Goal: Information Seeking & Learning: Learn about a topic

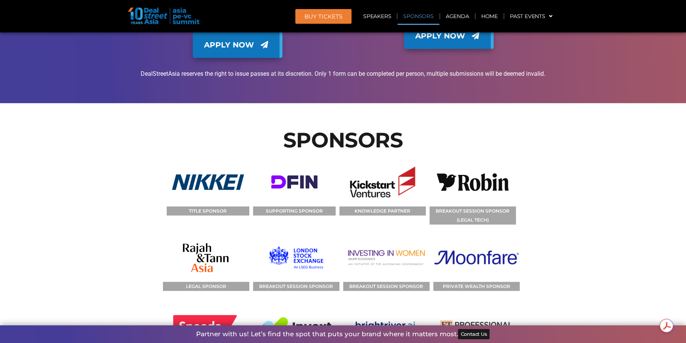
click at [464, 7] on header "BUY Tickets Speakers Sponsors Agenda Home Past Events JKT 2025 SG 2024 JKT 2024…" at bounding box center [343, 16] width 686 height 32
click at [463, 11] on link "Agenda" at bounding box center [457, 16] width 35 height 17
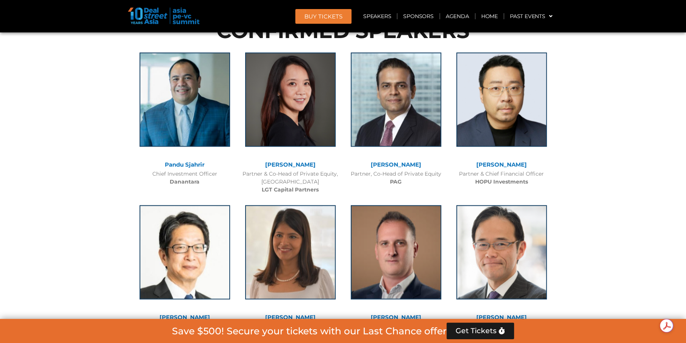
scroll to position [394, 0]
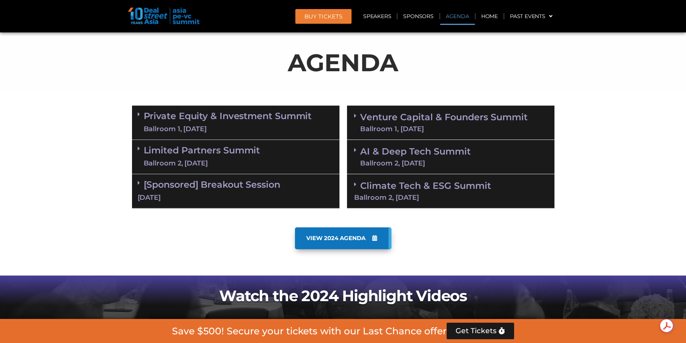
click at [357, 116] on span at bounding box center [357, 116] width 6 height 6
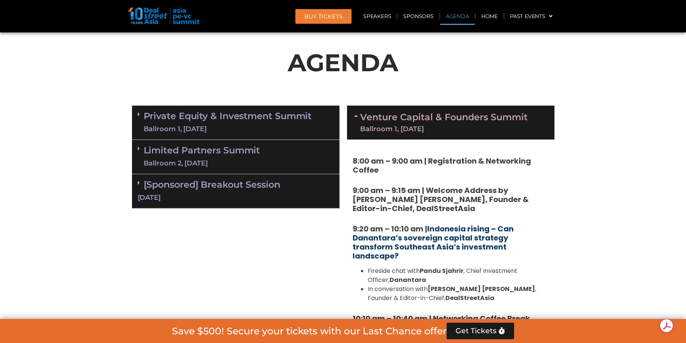
click at [455, 235] on link "Indonesia rising – Can Danantara’s sovereign capital strategy transform Southea…" at bounding box center [433, 243] width 161 height 38
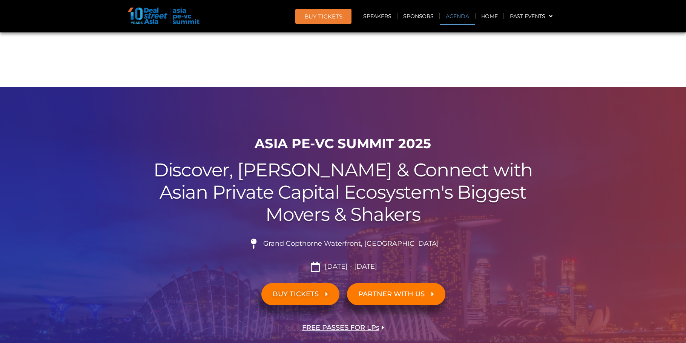
scroll to position [444, 0]
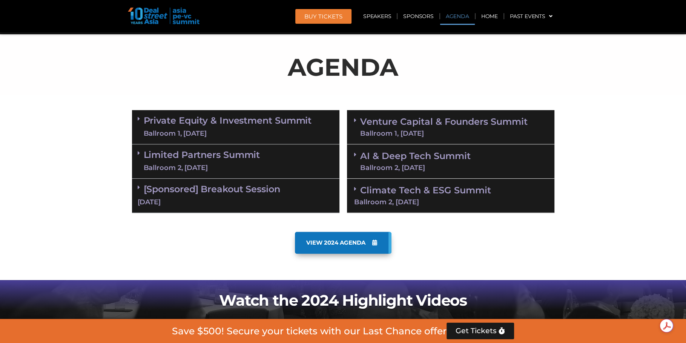
click at [355, 118] on icon at bounding box center [355, 120] width 2 height 6
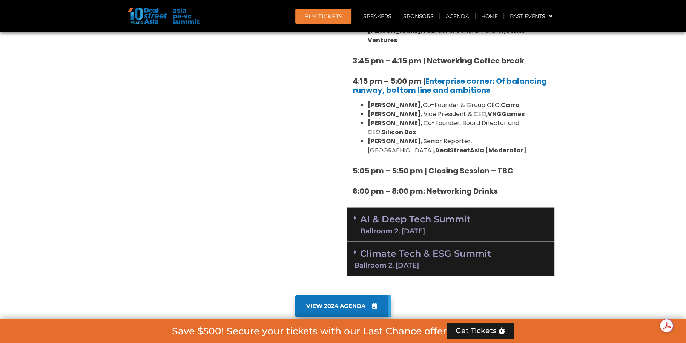
scroll to position [1329, 0]
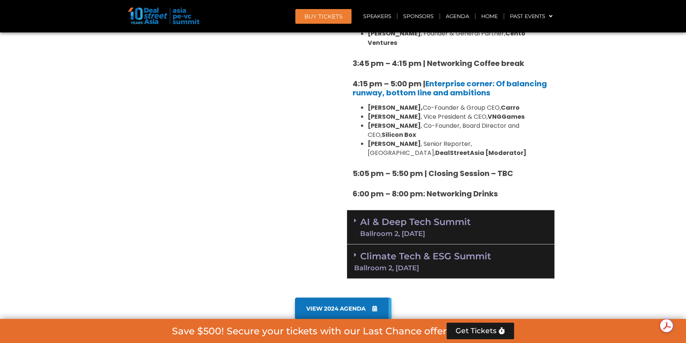
click at [356, 217] on icon at bounding box center [355, 220] width 2 height 6
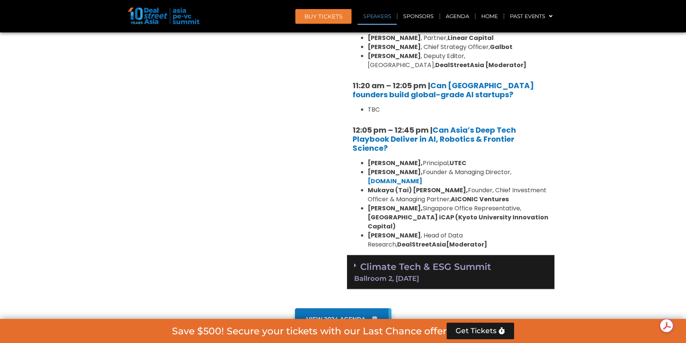
scroll to position [1639, 0]
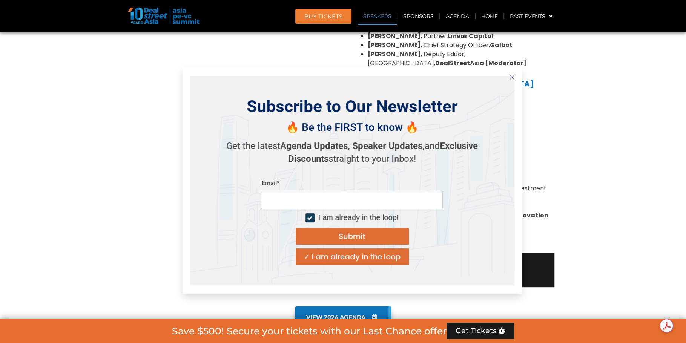
click at [509, 80] on icon "Close" at bounding box center [512, 77] width 7 height 7
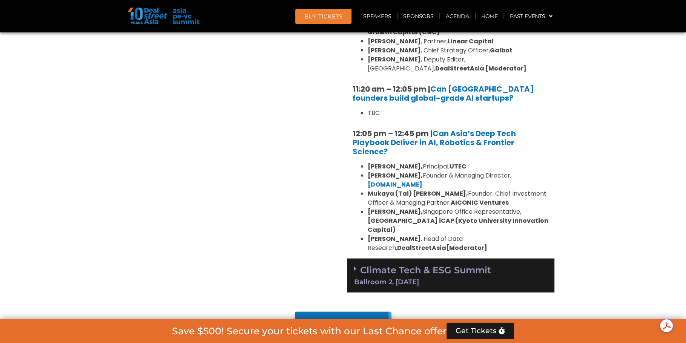
scroll to position [1641, 0]
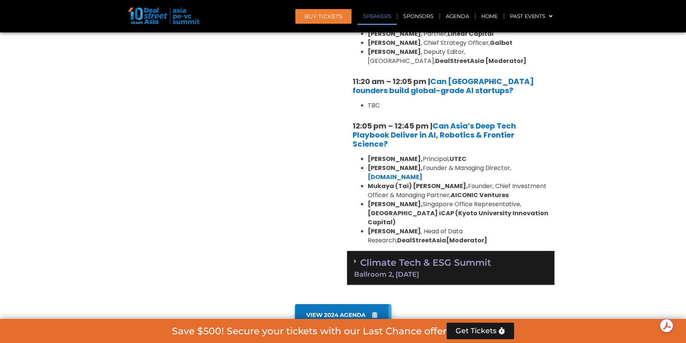
click at [357, 258] on span at bounding box center [357, 261] width 6 height 6
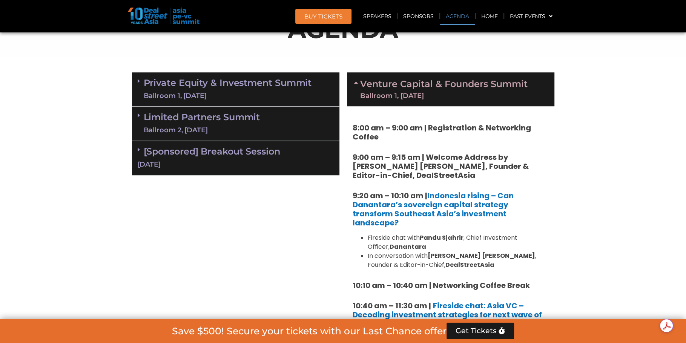
scroll to position [429, 0]
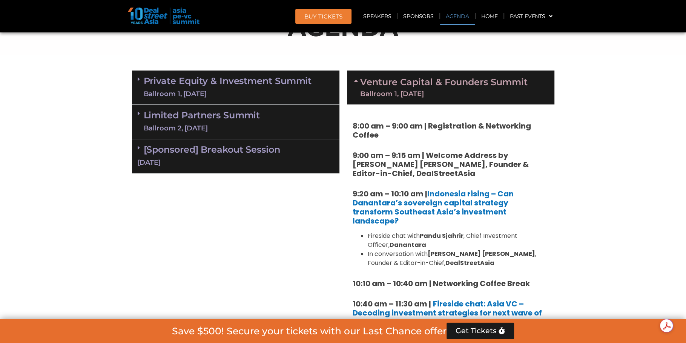
click at [139, 146] on icon at bounding box center [139, 148] width 2 height 6
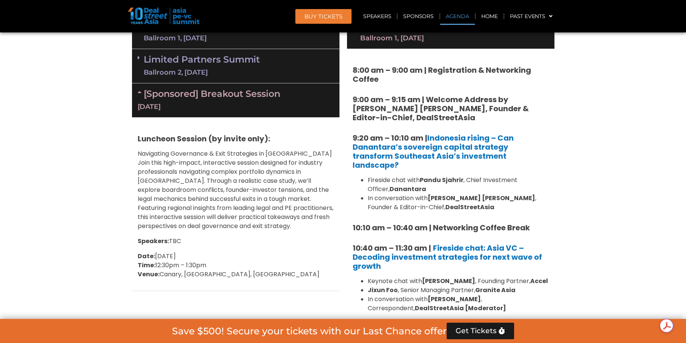
scroll to position [489, 0]
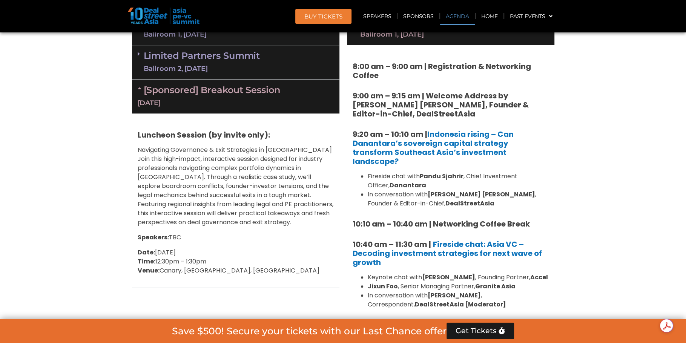
click at [139, 87] on icon at bounding box center [141, 88] width 6 height 6
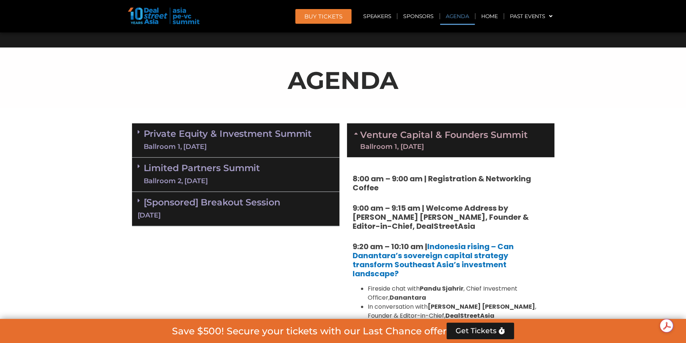
scroll to position [378, 0]
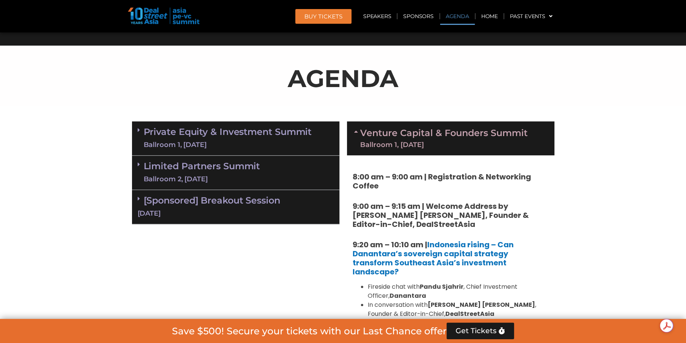
click at [141, 132] on span at bounding box center [141, 130] width 6 height 6
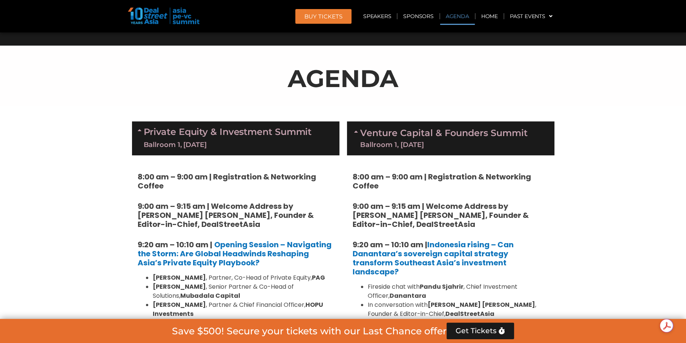
click at [141, 130] on icon at bounding box center [141, 130] width 6 height 6
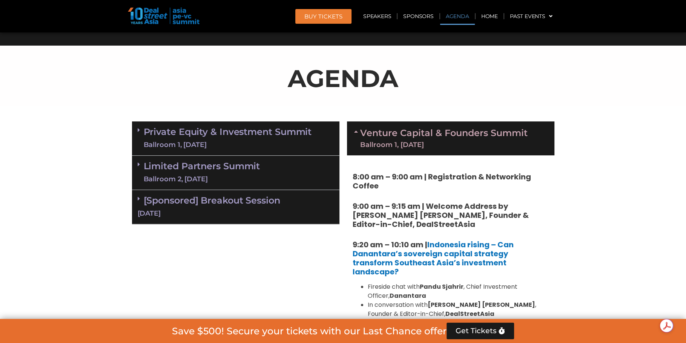
click at [144, 163] on link "Limited Partners Summit Ballroom 2, 10 Sept" at bounding box center [202, 172] width 117 height 23
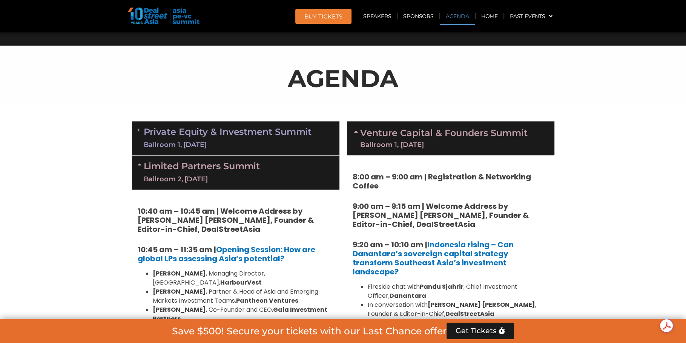
click at [143, 163] on icon at bounding box center [141, 164] width 6 height 6
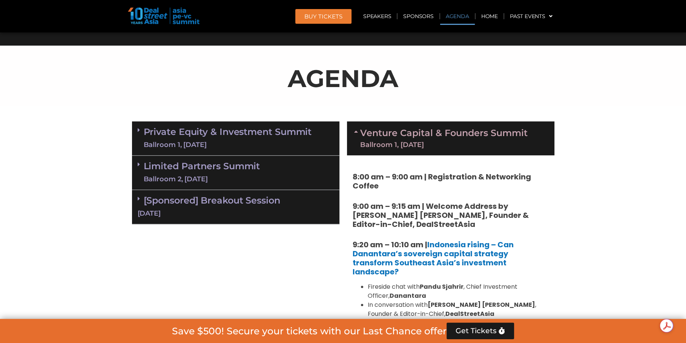
click at [138, 127] on icon at bounding box center [139, 130] width 2 height 6
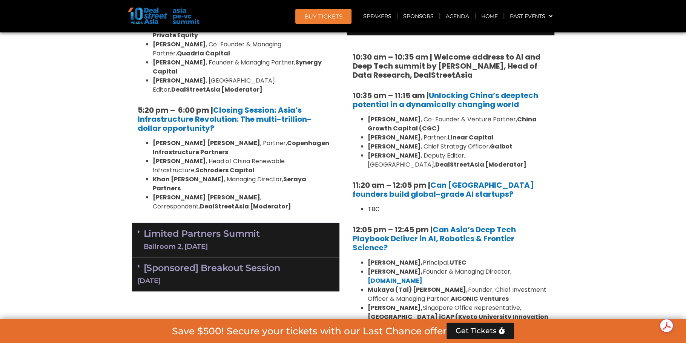
scroll to position [1467, 0]
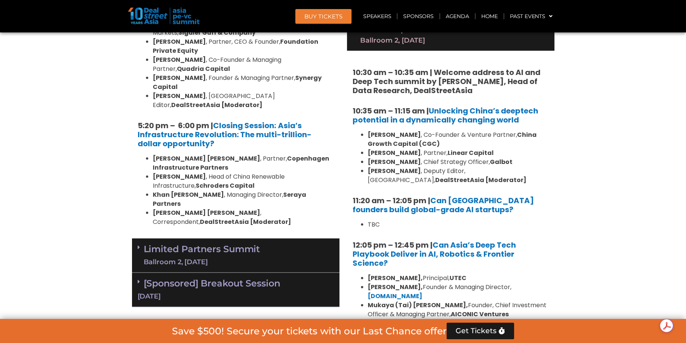
click at [141, 244] on span at bounding box center [141, 247] width 6 height 6
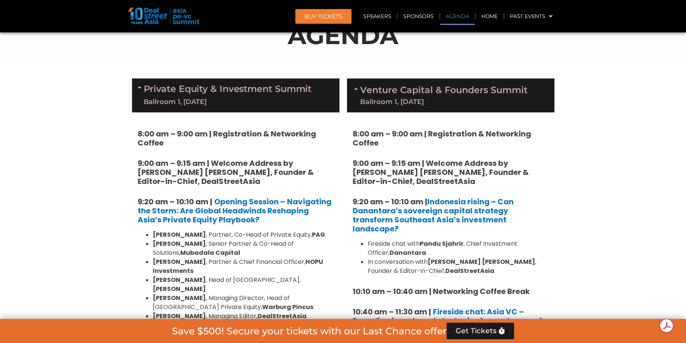
scroll to position [423, 0]
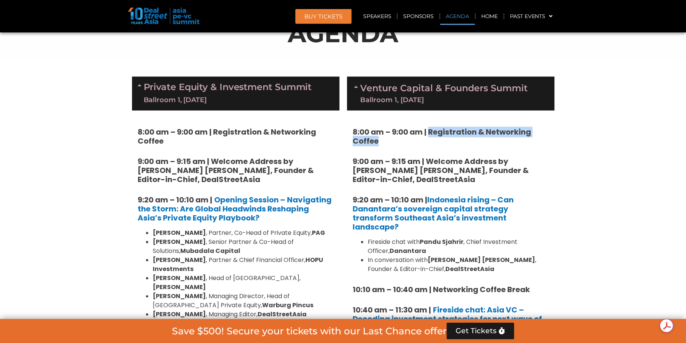
drag, startPoint x: 430, startPoint y: 130, endPoint x: 454, endPoint y: 141, distance: 26.2
click at [454, 141] on h5 "8:00 am – 9:00 am | Registration & Networking Coffee" at bounding box center [451, 136] width 196 height 18
copy strong "Registration & Networking Coffee"
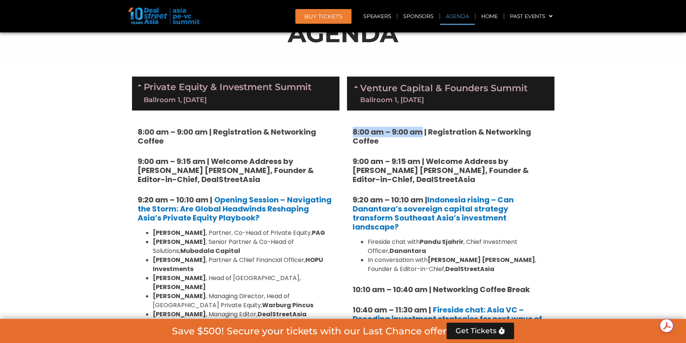
drag, startPoint x: 422, startPoint y: 132, endPoint x: 345, endPoint y: 126, distance: 77.5
copy strong "8:00 am – 9:00 am"
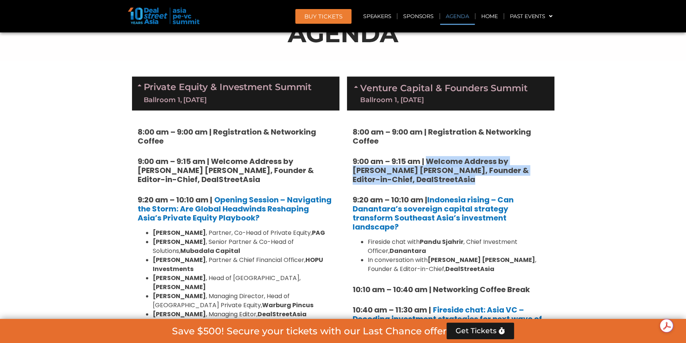
drag, startPoint x: 428, startPoint y: 157, endPoint x: 471, endPoint y: 185, distance: 51.4
copy div "Welcome Address by Joji Thomas Philip, Founder & Editor-in-Chief, DealStreetAsia"
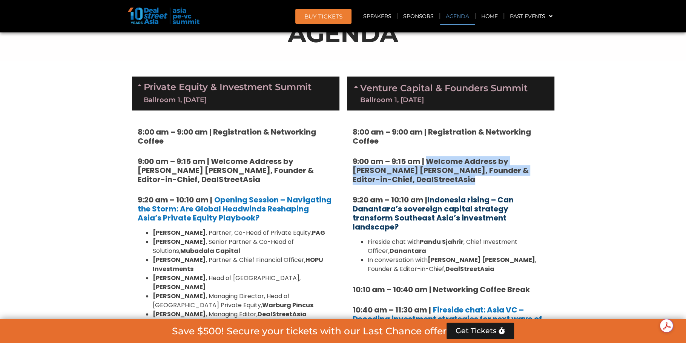
click at [460, 210] on link "Indonesia rising – Can Danantara’s sovereign capital strategy transform Southea…" at bounding box center [433, 214] width 161 height 38
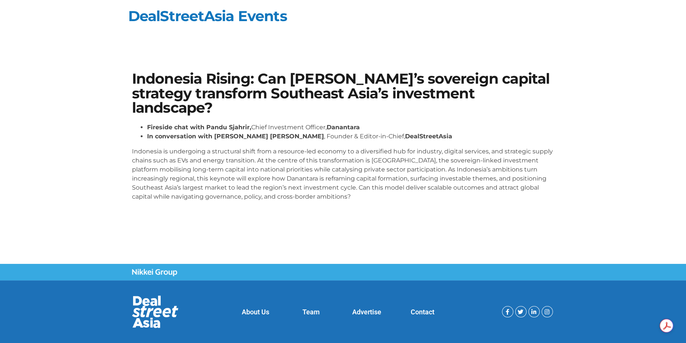
click at [220, 83] on h1 "Indonesia Rising: Can [PERSON_NAME]’s sovereign capital strategy transform Sout…" at bounding box center [343, 93] width 422 height 43
click at [220, 83] on h1 "Indonesia Rising: Can Danantara’s sovereign capital strategy transform Southeas…" at bounding box center [343, 93] width 422 height 43
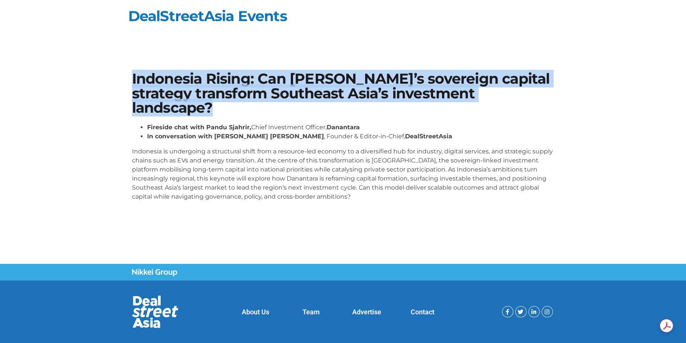
click at [220, 83] on h1 "Indonesia Rising: Can Danantara’s sovereign capital strategy transform Southeas…" at bounding box center [343, 93] width 422 height 43
copy div "Indonesia Rising: Can Danantara’s sovereign capital strategy transform Southeas…"
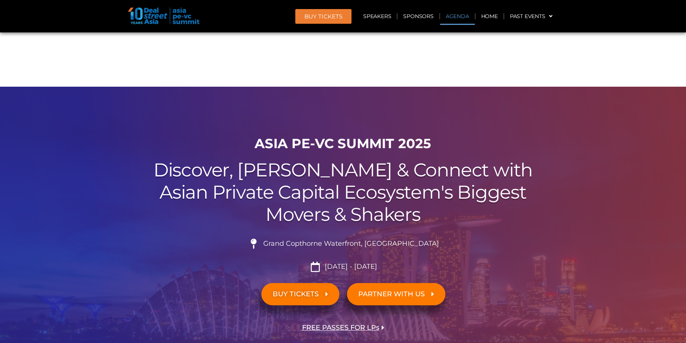
scroll to position [477, 0]
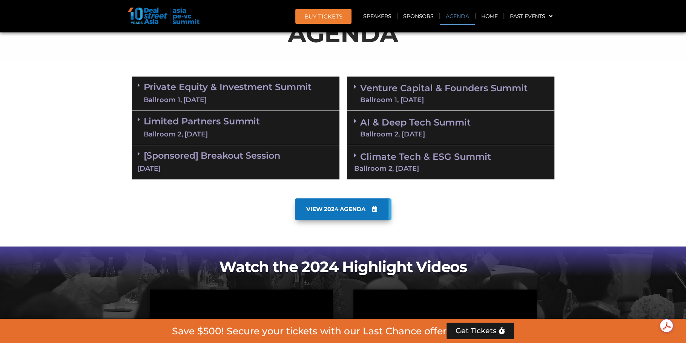
click at [355, 91] on span at bounding box center [357, 94] width 6 height 20
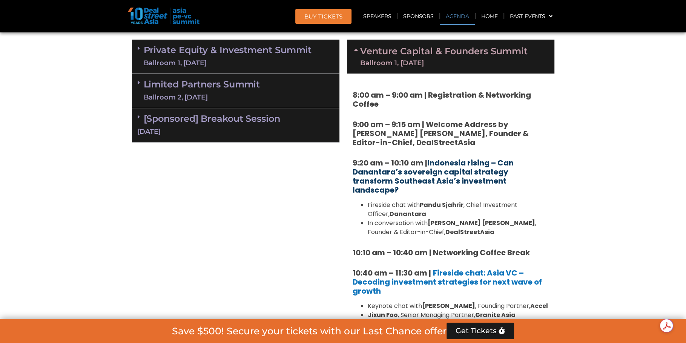
scroll to position [517, 0]
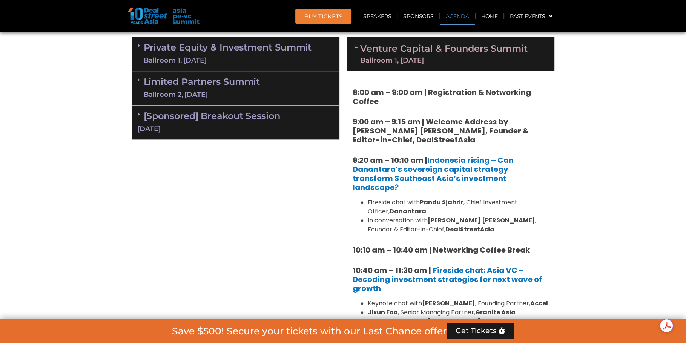
click at [445, 245] on strong "10:10 am – 10:40 am | Networking Coffee Break" at bounding box center [441, 250] width 177 height 11
drag, startPoint x: 434, startPoint y: 240, endPoint x: 549, endPoint y: 240, distance: 115.4
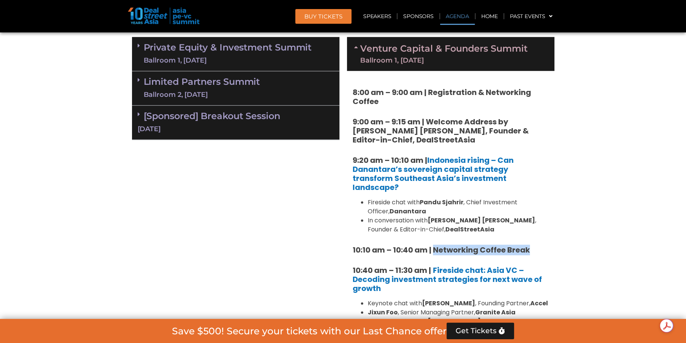
copy strong "Networking Coffee Break"
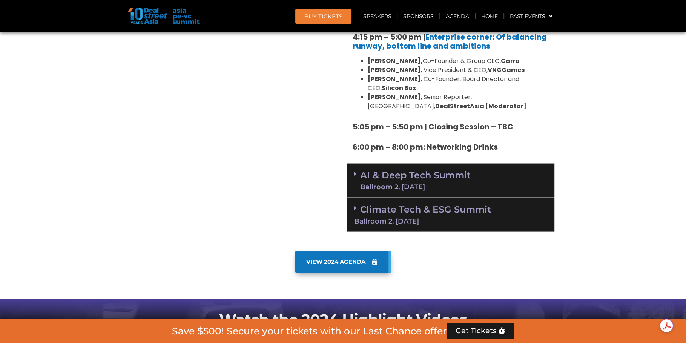
scroll to position [1344, 0]
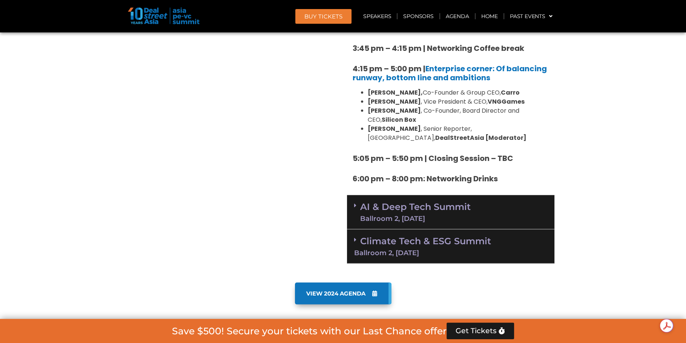
click at [356, 202] on span at bounding box center [357, 212] width 6 height 20
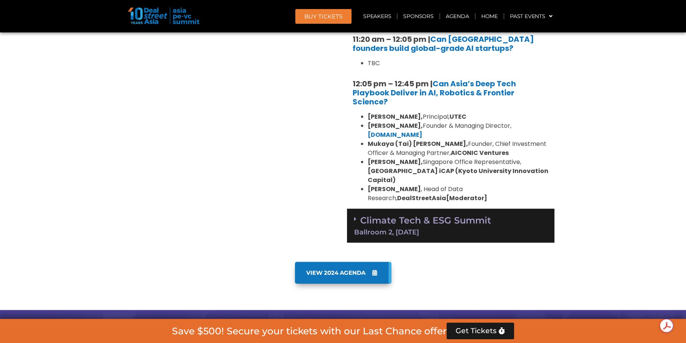
scroll to position [1691, 0]
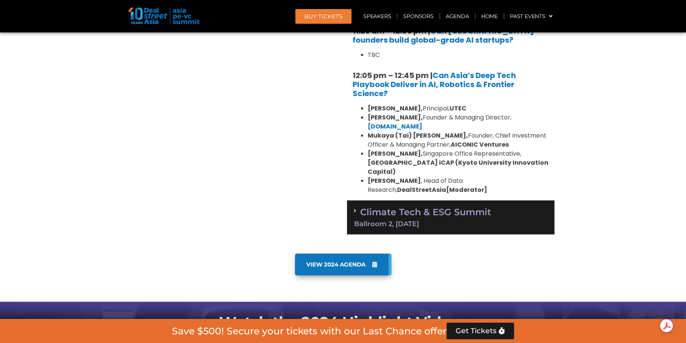
click at [355, 208] on icon at bounding box center [355, 211] width 2 height 6
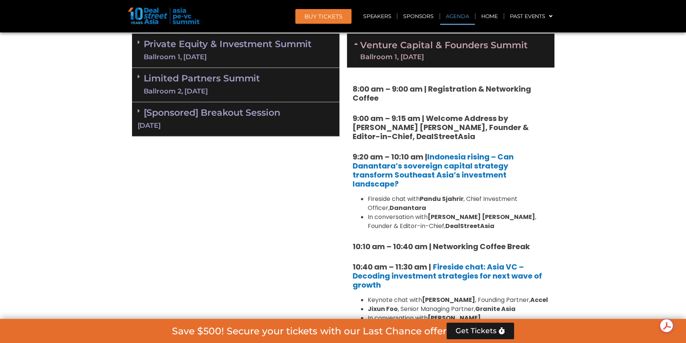
scroll to position [519, 0]
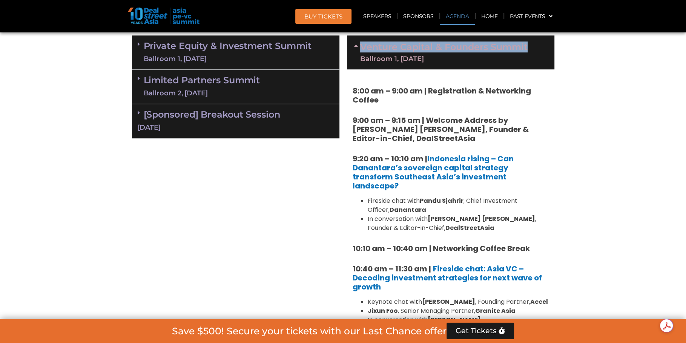
drag, startPoint x: 359, startPoint y: 45, endPoint x: 525, endPoint y: 41, distance: 166.3
click at [525, 41] on div "Venture Capital & Founders​ Summit Ballroom 1, [DATE]" at bounding box center [450, 52] width 207 height 34
copy link "Venture Capital & Founders​ Summi"
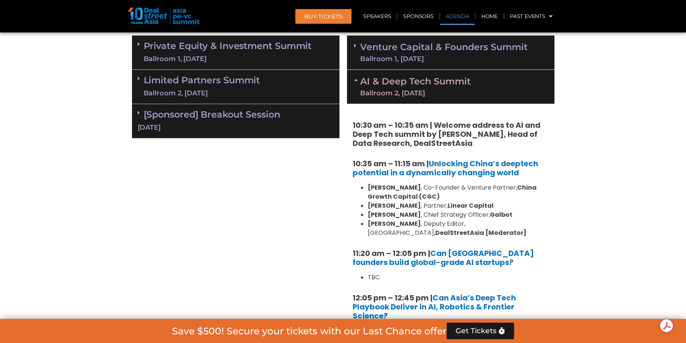
click at [357, 46] on span at bounding box center [357, 46] width 6 height 6
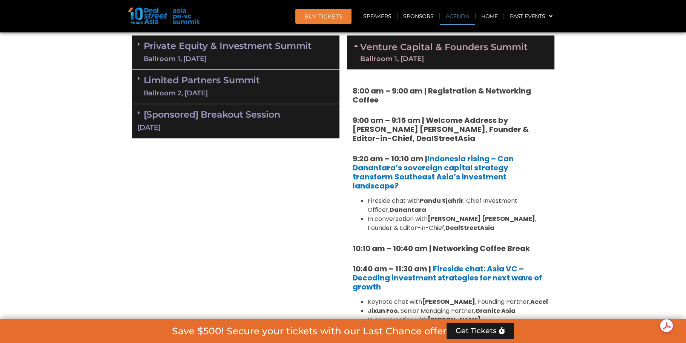
click at [357, 46] on icon at bounding box center [357, 46] width 6 height 6
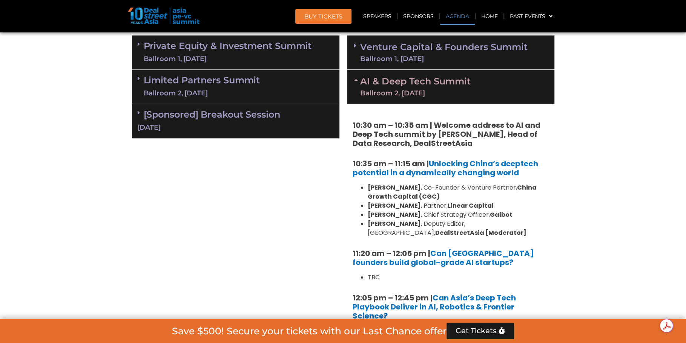
click at [437, 121] on strong "10:30 am – 10:35 am | Welcome address to AI and Deep Tech summit by [PERSON_NAM…" at bounding box center [447, 134] width 188 height 29
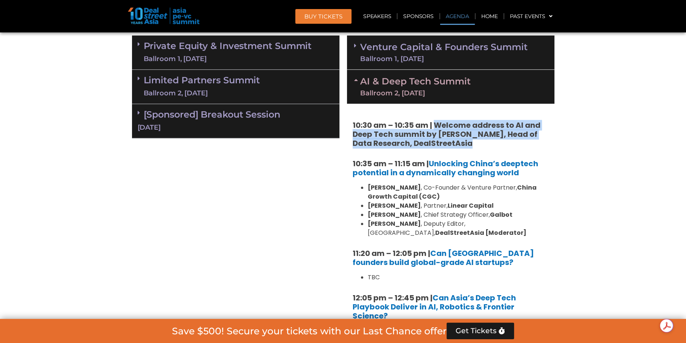
drag, startPoint x: 437, startPoint y: 121, endPoint x: 467, endPoint y: 141, distance: 35.1
click at [467, 141] on h5 "10:30 am – 10:35 am | Welcome address to AI and Deep Tech summit by [PERSON_NAM…" at bounding box center [451, 134] width 196 height 27
copy div "Welcome address to AI and Deep Tech summit by Andi Haswidi, Head of Data Resear…"
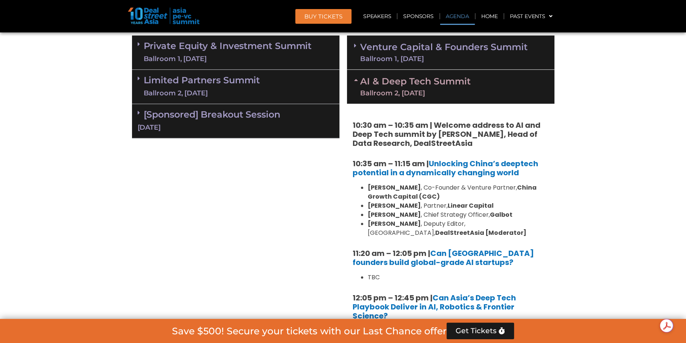
click at [355, 45] on icon at bounding box center [355, 46] width 2 height 6
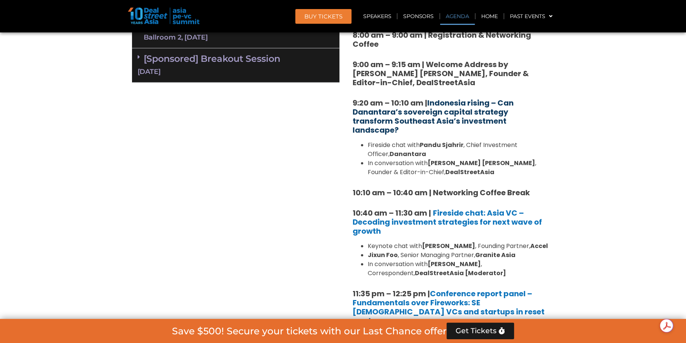
scroll to position [599, 0]
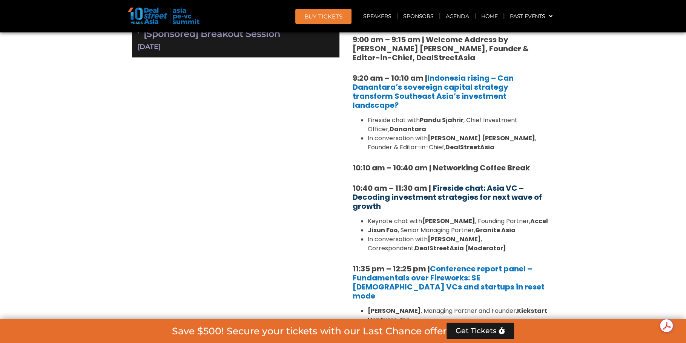
click at [439, 183] on b "Fireside chat: Asia VC – Decoding investment strategies for next wave of growth" at bounding box center [447, 197] width 189 height 29
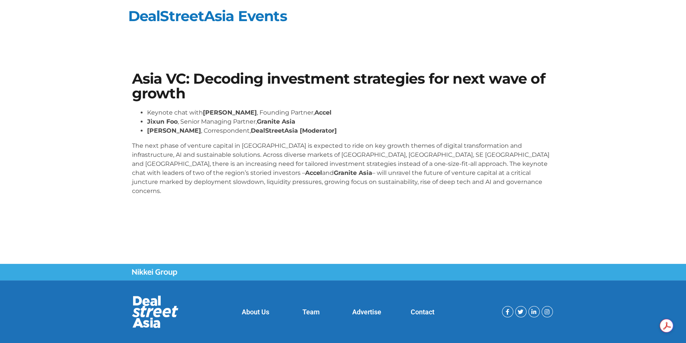
click at [232, 88] on h1 "Asia VC: Decoding investment strategies for next wave of growth" at bounding box center [343, 86] width 422 height 29
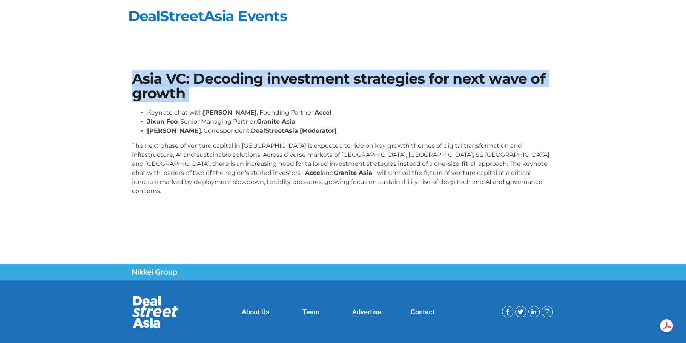
click at [232, 88] on h1 "Asia VC: Decoding investment strategies for next wave of growth" at bounding box center [343, 86] width 422 height 29
copy div "Asia VC: Decoding investment strategies for next wave of growth"
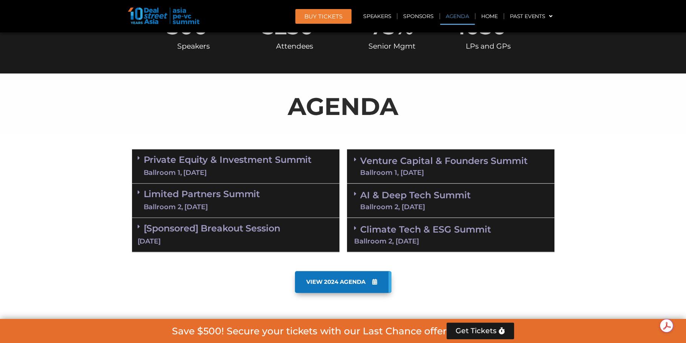
scroll to position [436, 0]
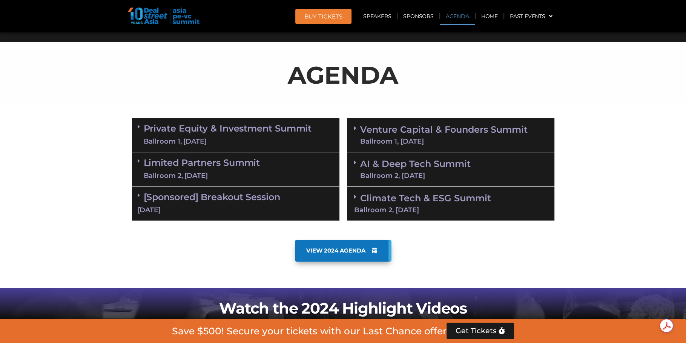
click at [390, 128] on link "Venture Capital & Founders​ Summit Ballroom 1, [DATE]" at bounding box center [443, 135] width 167 height 20
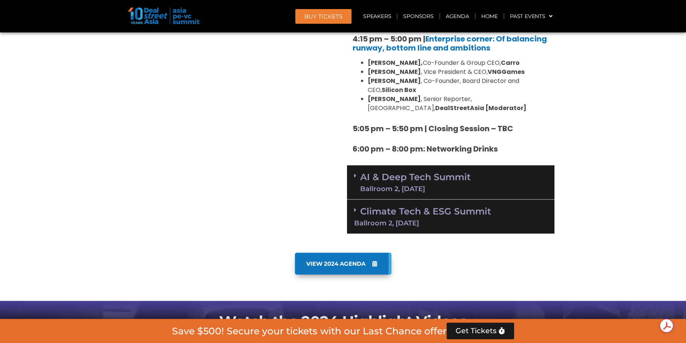
scroll to position [1372, 0]
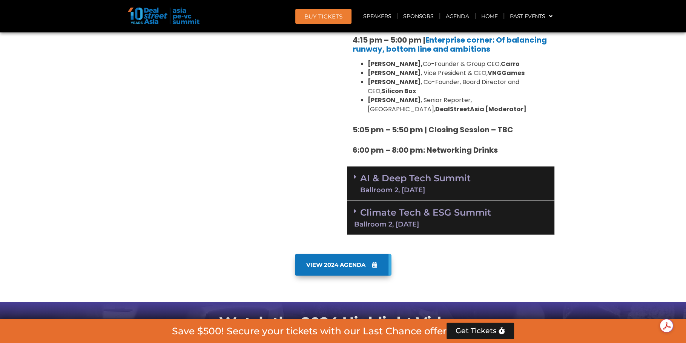
click at [355, 174] on icon at bounding box center [355, 177] width 2 height 6
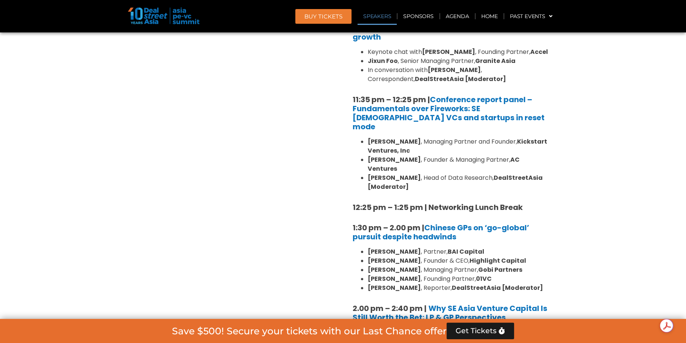
scroll to position [769, 0]
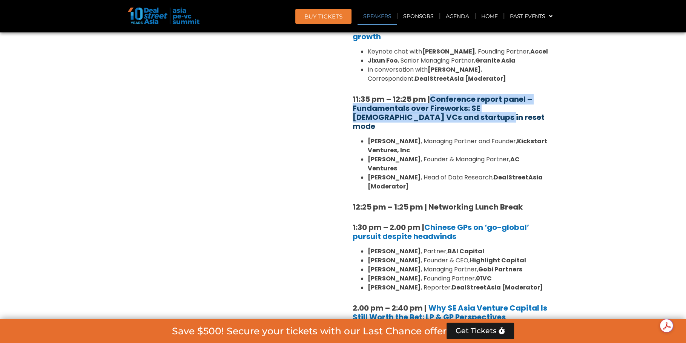
drag, startPoint x: 443, startPoint y: 118, endPoint x: 432, endPoint y: 99, distance: 21.5
click at [432, 99] on h5 "11:35 pm – 12:25 pm | Conference report panel – Fundamentals over Fireworks: SE…" at bounding box center [451, 113] width 196 height 36
copy link "Conference report panel – Fundamentals over Fireworks: SE [DEMOGRAPHIC_DATA] VC…"
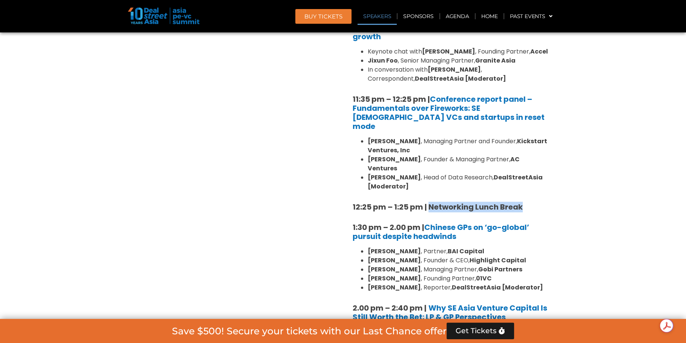
drag, startPoint x: 430, startPoint y: 187, endPoint x: 523, endPoint y: 187, distance: 92.8
click at [523, 203] on h5 "12:25 pm – 1:25 pm | Networking Lunch Break" at bounding box center [451, 207] width 196 height 9
copy strong "Networking Lunch Break"
click at [487, 247] on li "[PERSON_NAME] , Partner, BAI Capital" at bounding box center [458, 251] width 181 height 9
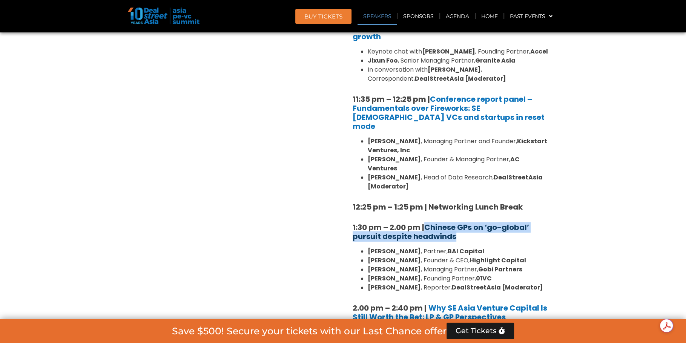
drag, startPoint x: 460, startPoint y: 219, endPoint x: 429, endPoint y: 207, distance: 33.4
click at [429, 223] on h5 "1:30 pm – 2.00 pm | Chinese GPs on ‘go-global’ pursuit despite headwinds" at bounding box center [451, 232] width 196 height 18
copy link "Chinese GPs on ‘go-global’ pursuit despite headwinds"
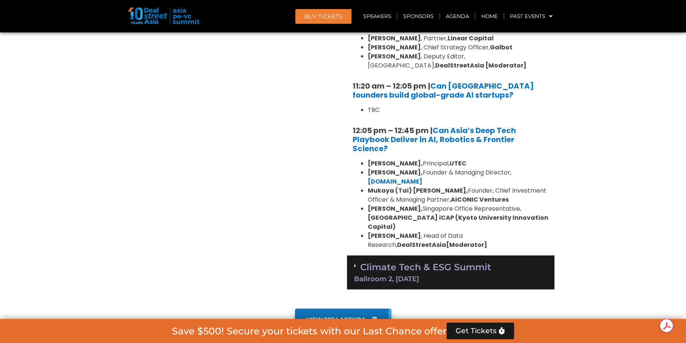
scroll to position [1630, 0]
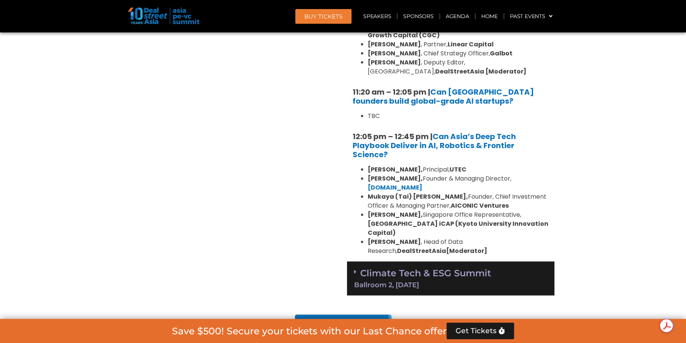
click at [356, 269] on span at bounding box center [357, 272] width 6 height 6
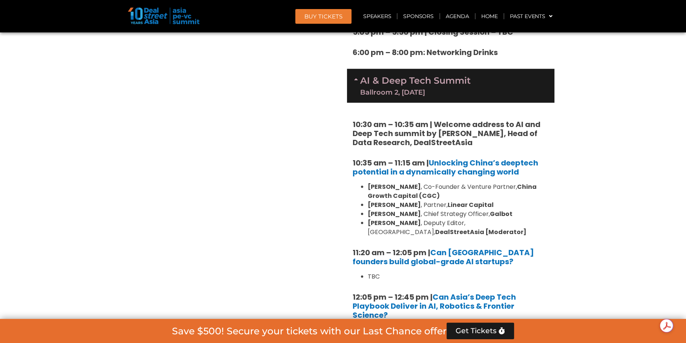
scroll to position [1475, 0]
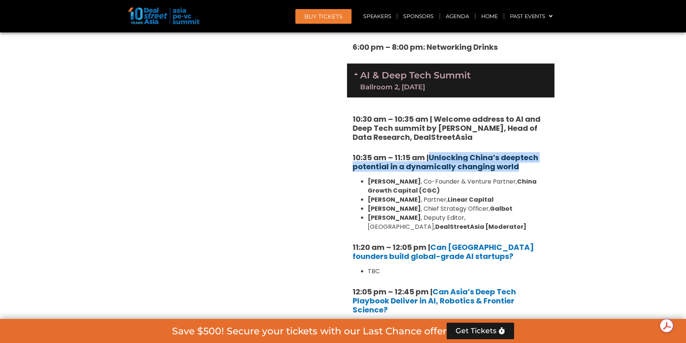
drag, startPoint x: 523, startPoint y: 112, endPoint x: 431, endPoint y: 100, distance: 92.7
click at [431, 153] on h5 "10:35 am – 11:15 am | Unlocking China’s deeptech potential in a dynamically cha…" at bounding box center [451, 162] width 196 height 18
copy link "Unlocking China’s deeptech potential in a dynamically changing world"
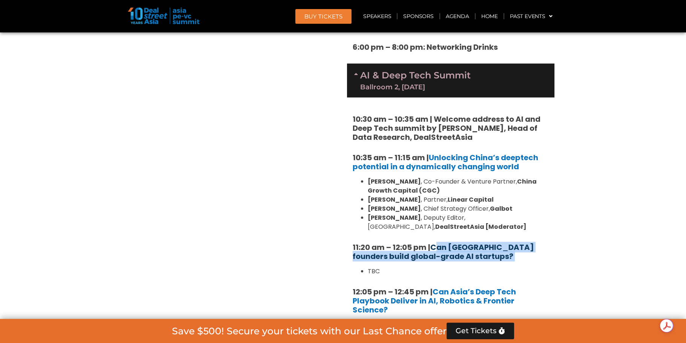
drag, startPoint x: 486, startPoint y: 206, endPoint x: 439, endPoint y: 190, distance: 50.4
click at [439, 190] on div "10:30 am – 10:35 am | Welcome address to AI and Deep Tech summit by [PERSON_NAM…" at bounding box center [450, 257] width 207 height 319
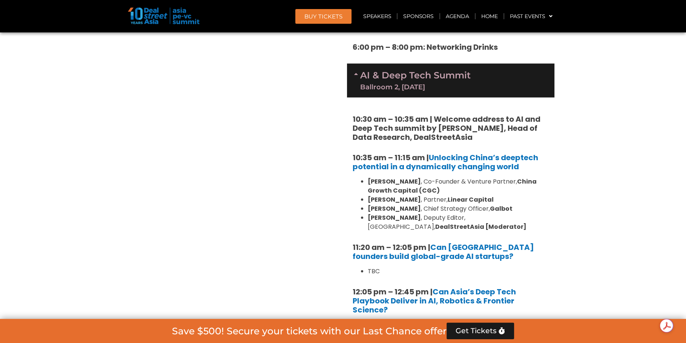
click at [505, 267] on li "TBC" at bounding box center [458, 271] width 181 height 9
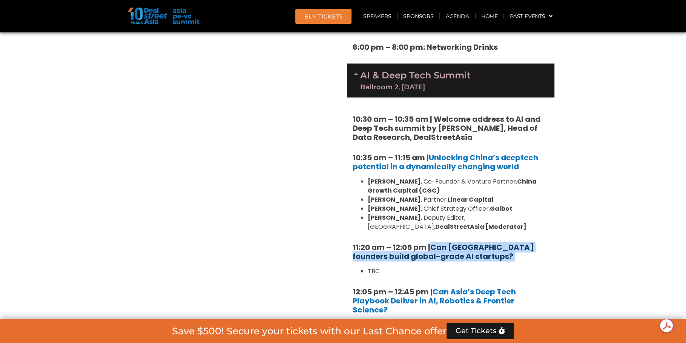
drag, startPoint x: 498, startPoint y: 207, endPoint x: 434, endPoint y: 191, distance: 65.8
click at [434, 190] on div "10:30 am – 10:35 am | Welcome address to AI and Deep Tech summit by [PERSON_NAM…" at bounding box center [450, 257] width 207 height 319
copy div "Can [GEOGRAPHIC_DATA] founders build global-grade AI startups?"
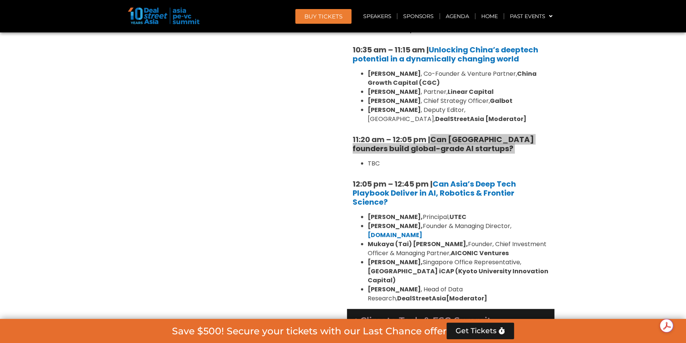
scroll to position [1590, 0]
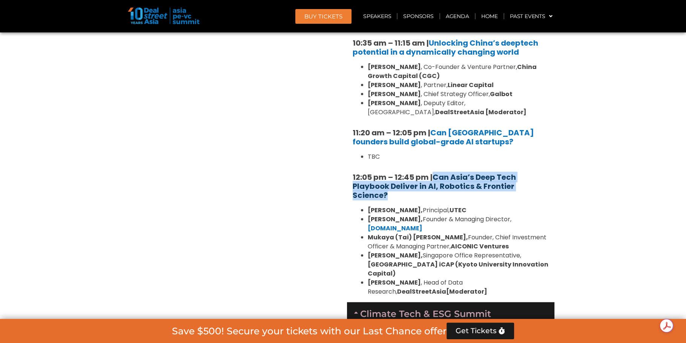
drag, startPoint x: 393, startPoint y: 141, endPoint x: 436, endPoint y: 122, distance: 46.6
click at [436, 173] on h5 "12:05 pm – 12:45 pm | Can Asia’s Deep Tech Playbook Deliver in AI, Robotics & F…" at bounding box center [451, 186] width 196 height 27
copy link "Can Asia’s Deep Tech Playbook Deliver in AI, Robotics & Frontier Science?"
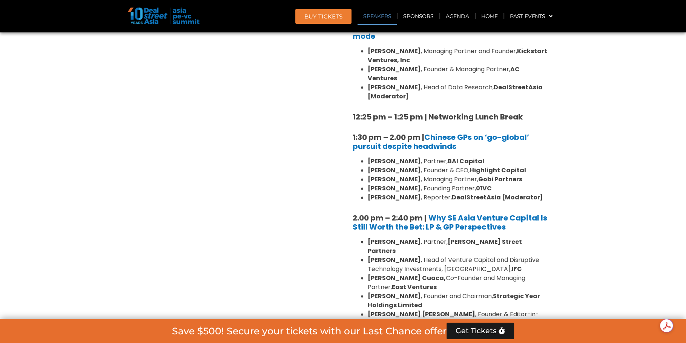
scroll to position [857, 0]
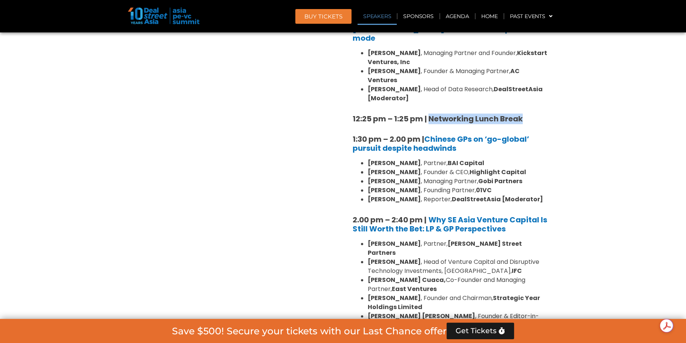
drag, startPoint x: 429, startPoint y: 99, endPoint x: 523, endPoint y: 100, distance: 94.3
click at [523, 114] on h5 "12:25 pm – 1:25 pm | Networking Lunch Break" at bounding box center [451, 118] width 196 height 9
copy strong "Networking Lunch Break"
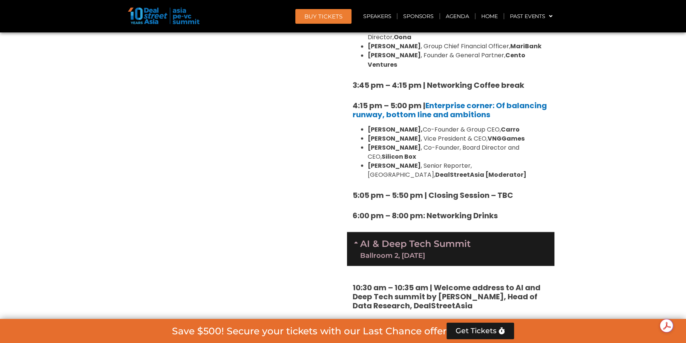
scroll to position [1303, 0]
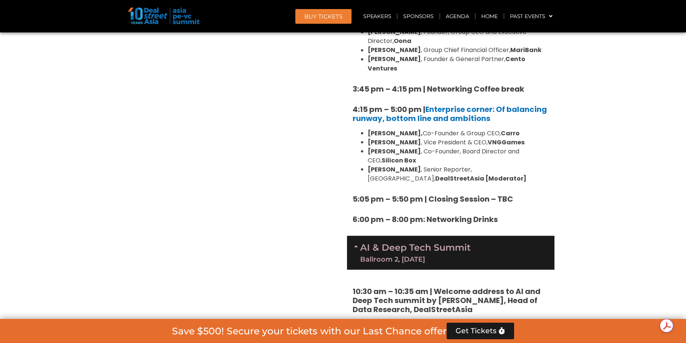
click at [356, 243] on icon at bounding box center [357, 246] width 6 height 6
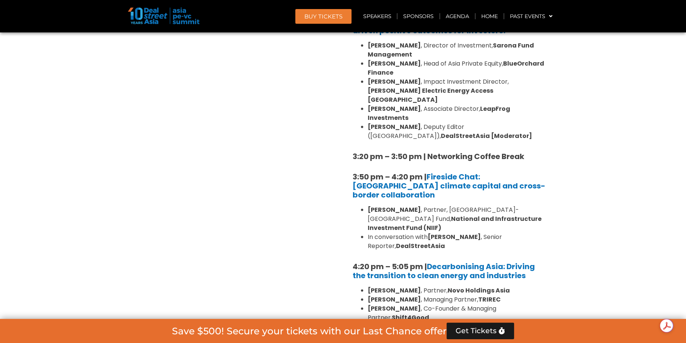
scroll to position [1763, 0]
drag, startPoint x: 534, startPoint y: 289, endPoint x: 430, endPoint y: 290, distance: 104.1
copy b "Networking and Cocktails"
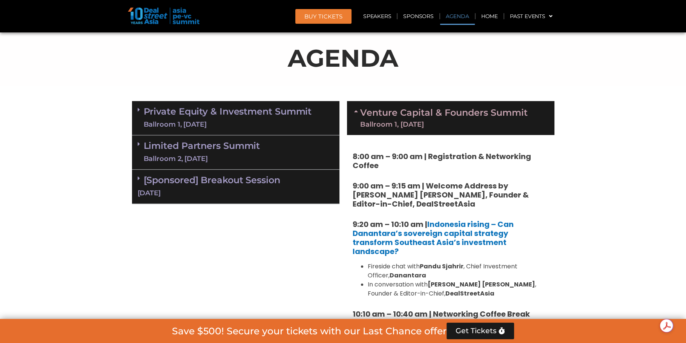
scroll to position [451, 0]
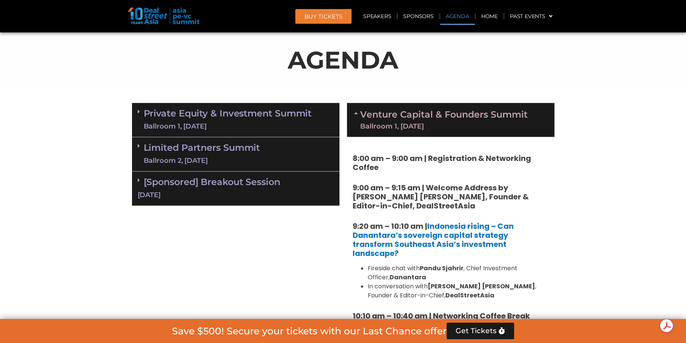
click at [139, 147] on icon at bounding box center [139, 146] width 2 height 6
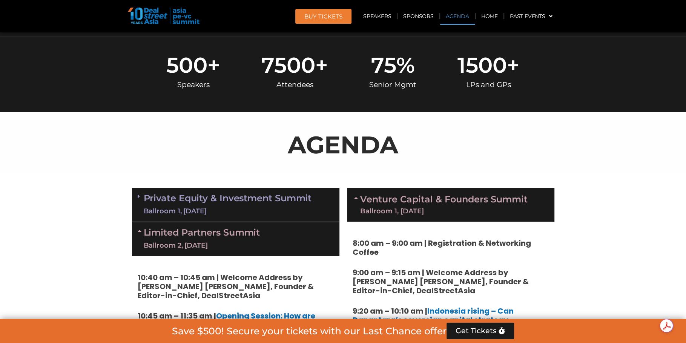
scroll to position [383, 0]
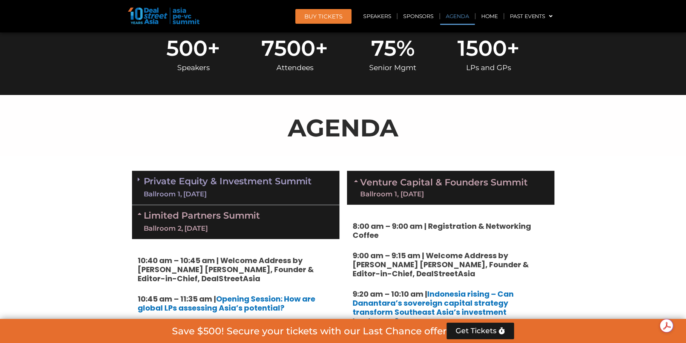
click at [140, 176] on span at bounding box center [141, 179] width 6 height 6
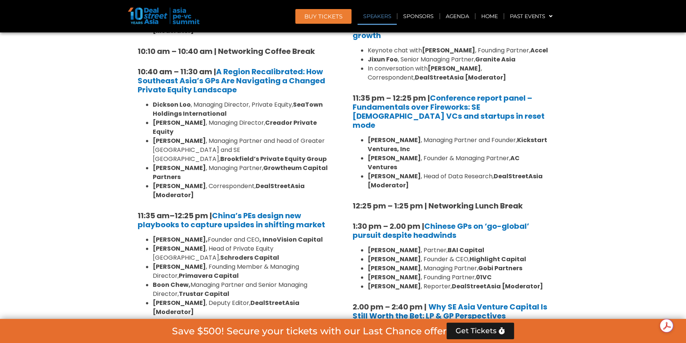
scroll to position [815, 0]
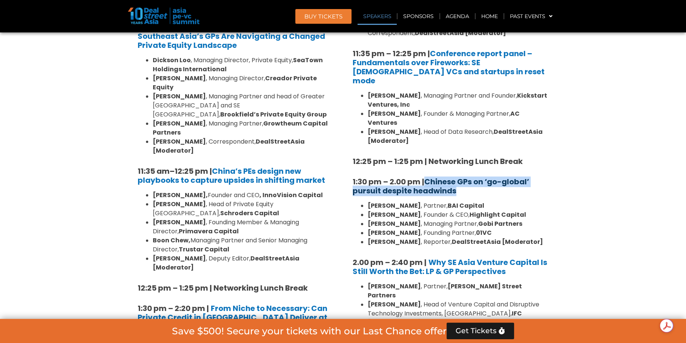
drag, startPoint x: 468, startPoint y: 173, endPoint x: 427, endPoint y: 160, distance: 42.8
click at [427, 177] on h5 "1:30 pm – 2.00 pm | Chinese GPs on ‘go-global’ pursuit despite headwinds" at bounding box center [451, 186] width 196 height 18
copy link "Chinese GPs on ‘go-global’ pursuit despite headwinds"
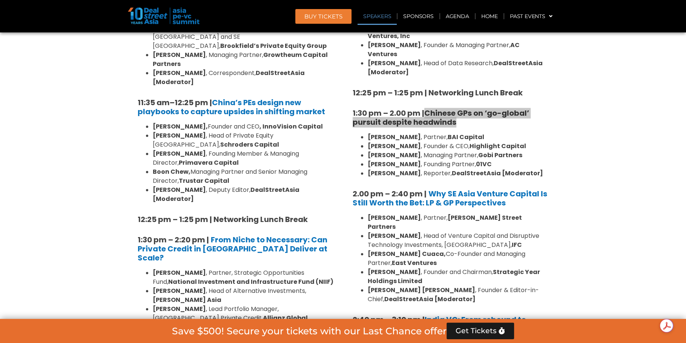
scroll to position [884, 0]
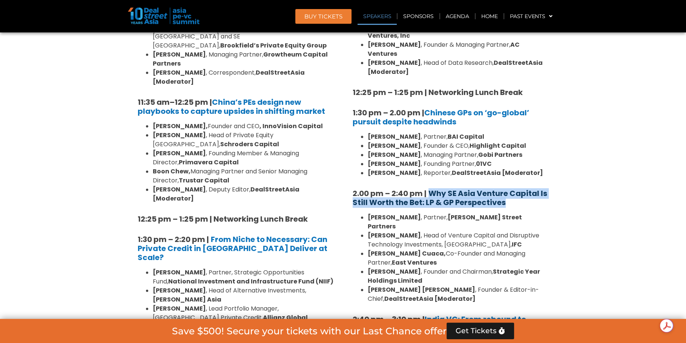
drag, startPoint x: 509, startPoint y: 185, endPoint x: 429, endPoint y: 171, distance: 81.5
click at [429, 189] on h5 "2.00 pm – 2:40 pm | Why SE Asia Venture Capital Is Still Worth the Bet: LP & GP…" at bounding box center [451, 198] width 196 height 18
copy b "Why SE Asia Venture Capital Is Still Worth the Bet: LP & GP Perspectives"
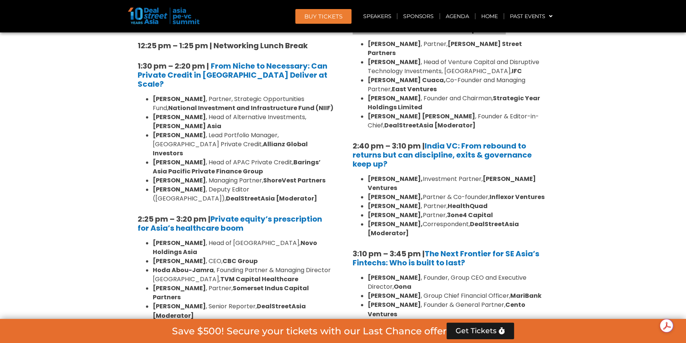
scroll to position [1058, 0]
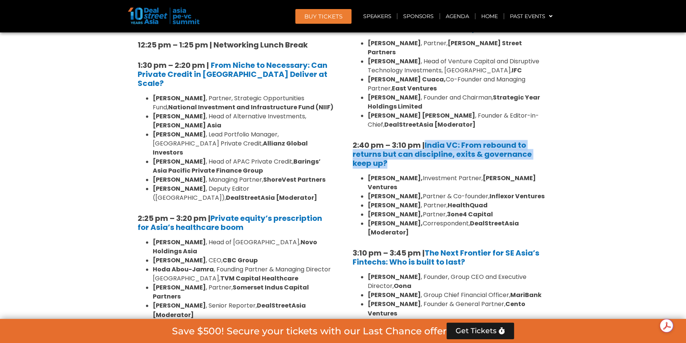
drag, startPoint x: 416, startPoint y: 133, endPoint x: 426, endPoint y: 115, distance: 20.4
click at [426, 141] on h5 "2:40 pm – 3:10 pm | India VC: From rebound to returns but can discipline, exits…" at bounding box center [451, 154] width 196 height 27
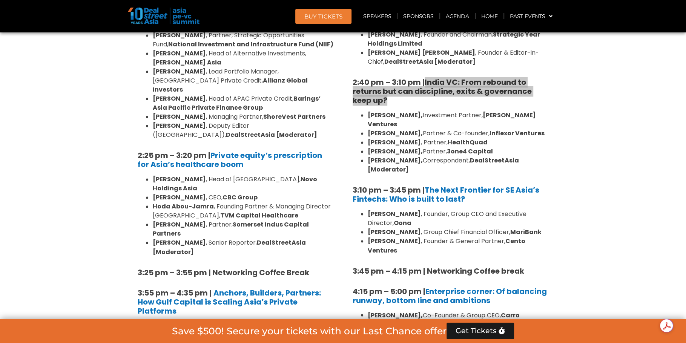
scroll to position [1120, 0]
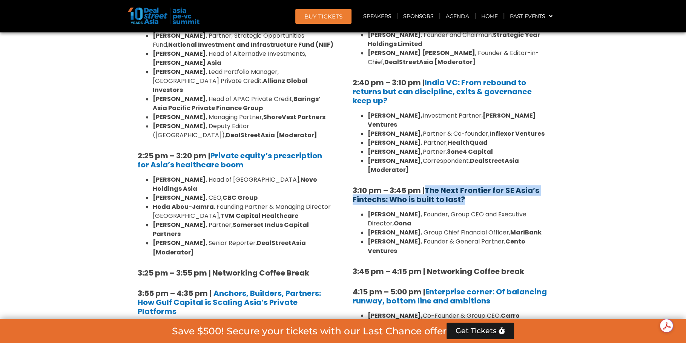
drag, startPoint x: 480, startPoint y: 163, endPoint x: 428, endPoint y: 151, distance: 53.7
click at [428, 186] on h5 "3:10 pm – 3:45 pm | The Next Frontier for SE Asia’s Fintechs: Who is built to l…" at bounding box center [451, 195] width 196 height 18
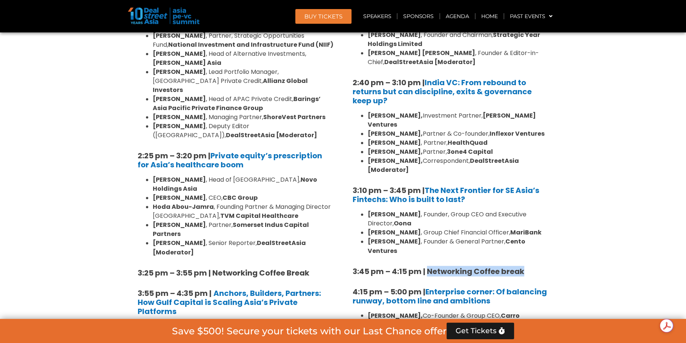
drag, startPoint x: 428, startPoint y: 226, endPoint x: 523, endPoint y: 226, distance: 95.0
click at [523, 267] on h5 "3:45 pm – 4:15 pm | Networking Coffee break" at bounding box center [451, 271] width 196 height 9
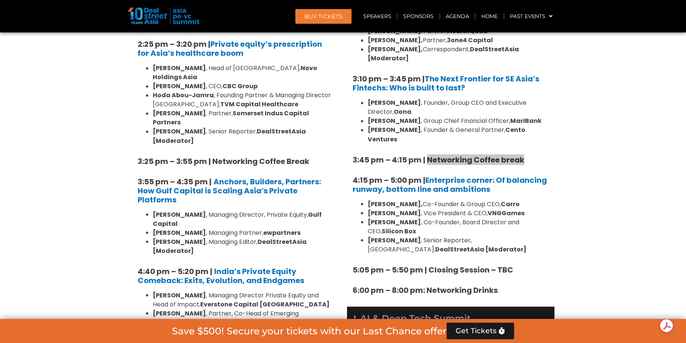
scroll to position [1239, 0]
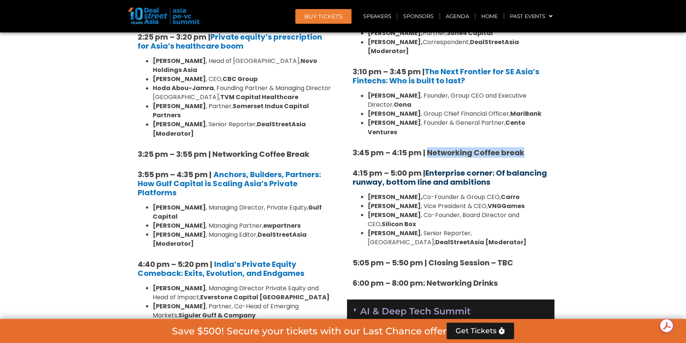
drag, startPoint x: 498, startPoint y: 138, endPoint x: 428, endPoint y: 123, distance: 70.9
click at [428, 168] on h5 "4:15 pm – 5:00 pm | Enterprise corner: Of balancing runway, bottom line and amb…" at bounding box center [451, 177] width 196 height 18
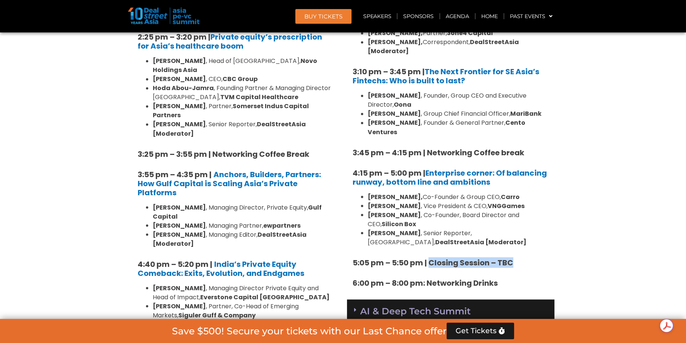
drag, startPoint x: 430, startPoint y: 206, endPoint x: 529, endPoint y: 209, distance: 98.5
click at [529, 258] on h5 "5:05 pm – 5:50 pm | Closing Session – TBC" at bounding box center [451, 262] width 196 height 9
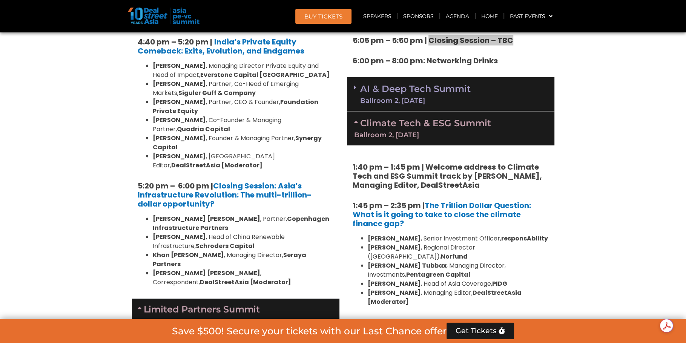
scroll to position [1466, 0]
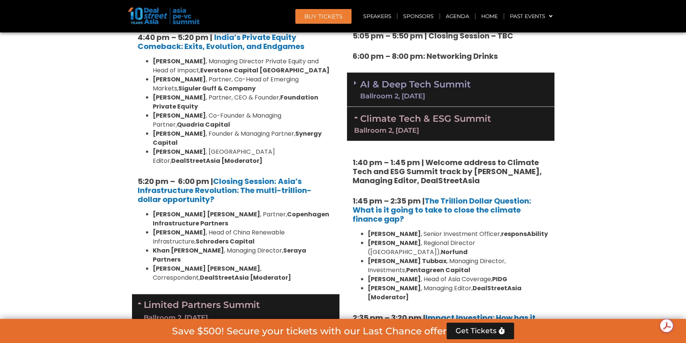
click at [480, 158] on h5 "1:40 pm – 1:45 pm | Welcome address to Climate Tech and ESG Summit track by [PE…" at bounding box center [451, 171] width 196 height 27
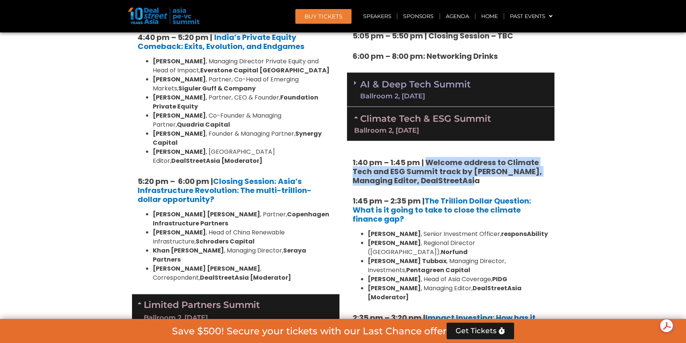
drag, startPoint x: 481, startPoint y: 126, endPoint x: 428, endPoint y: 103, distance: 57.4
click at [428, 158] on h5 "1:40 pm – 1:45 pm | Welcome address to Climate Tech and ESG Summit track by [PE…" at bounding box center [451, 171] width 196 height 27
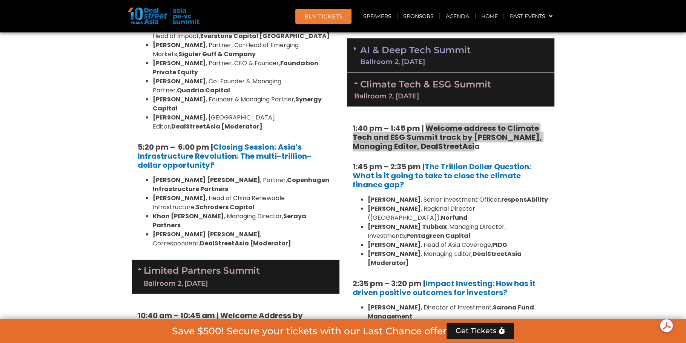
scroll to position [1502, 0]
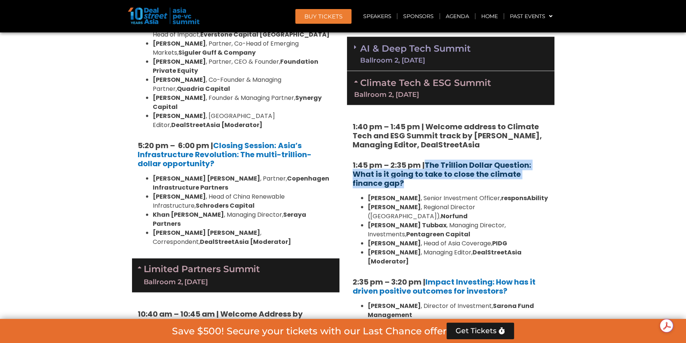
drag, startPoint x: 445, startPoint y: 126, endPoint x: 427, endPoint y: 107, distance: 26.4
click at [427, 161] on h5 "1:45 pm – 2:35 pm | The Trillion Dollar Question: What is it going to take to c…" at bounding box center [451, 174] width 196 height 27
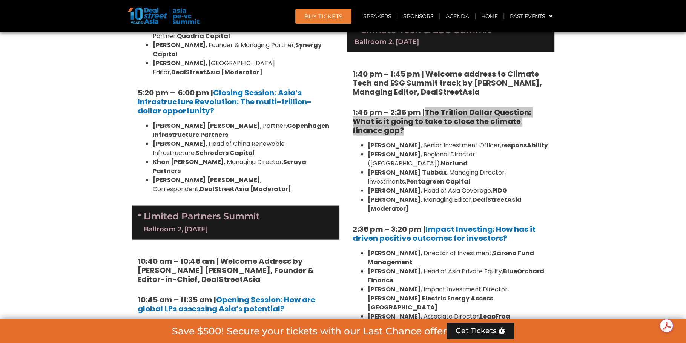
scroll to position [1556, 0]
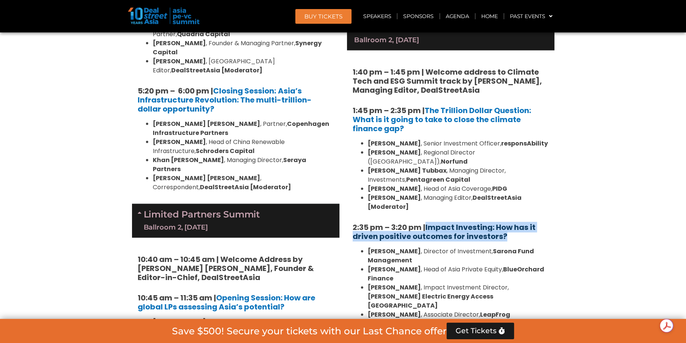
drag, startPoint x: 514, startPoint y: 162, endPoint x: 427, endPoint y: 150, distance: 87.6
click at [427, 223] on h5 "2:35 pm – 3:20 pm | Impact Investing: How has it driven positive outcomes for i…" at bounding box center [451, 232] width 196 height 18
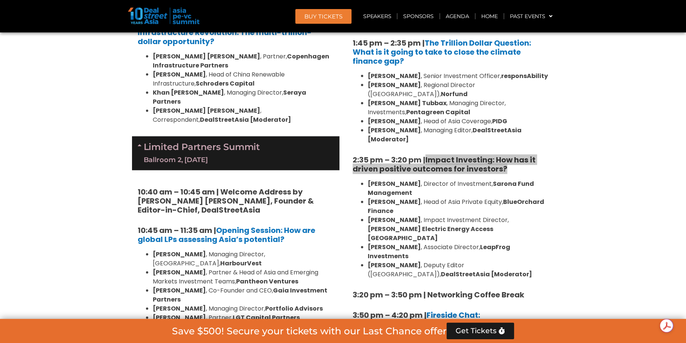
scroll to position [1636, 0]
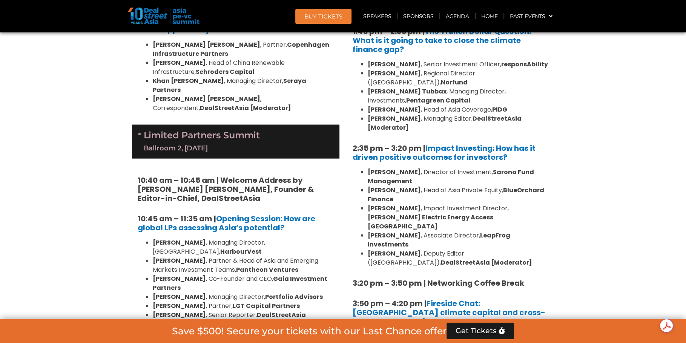
click at [431, 278] on strong "3:20 pm – 3:50 pm | Networking Coffee Break" at bounding box center [439, 283] width 172 height 11
drag, startPoint x: 429, startPoint y: 191, endPoint x: 526, endPoint y: 192, distance: 96.5
click at [526, 279] on h5 "3:20 pm – 3:50 pm | Networking Coffee Break" at bounding box center [451, 283] width 196 height 9
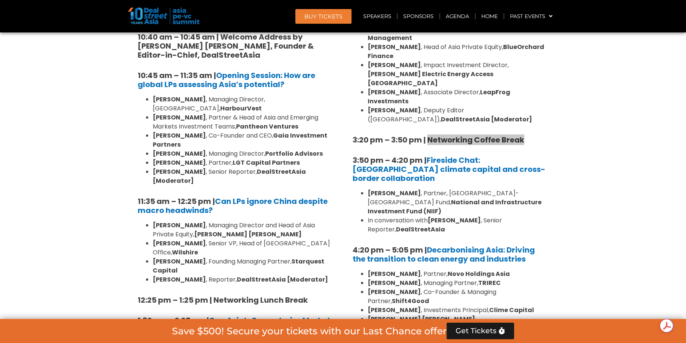
scroll to position [1776, 0]
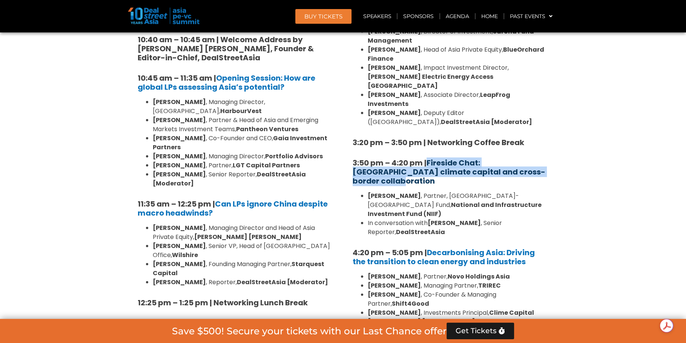
drag, startPoint x: 541, startPoint y: 82, endPoint x: 429, endPoint y: 73, distance: 112.8
click at [428, 158] on h5 "3:50 pm – 4:20 pm | Fireside Chat: [GEOGRAPHIC_DATA] climate capital and cross-…" at bounding box center [451, 171] width 196 height 27
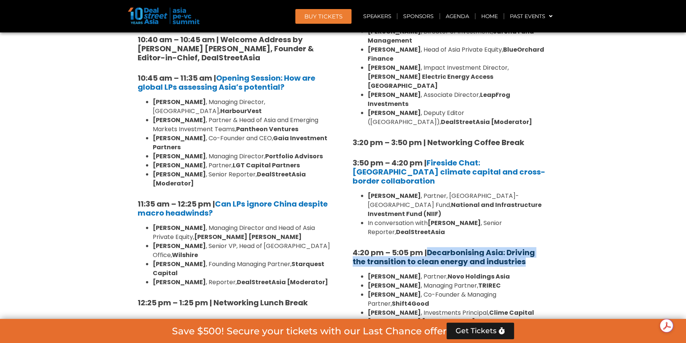
drag, startPoint x: 531, startPoint y: 153, endPoint x: 430, endPoint y: 140, distance: 101.9
click at [430, 248] on h5 "4:20 pm – 5:05 pm | Decarbonising [GEOGRAPHIC_DATA]: Driving the transition to …" at bounding box center [451, 257] width 196 height 18
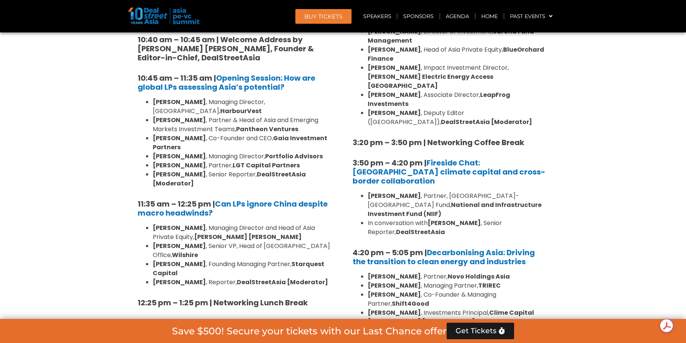
drag, startPoint x: 427, startPoint y: 241, endPoint x: 540, endPoint y: 239, distance: 113.1
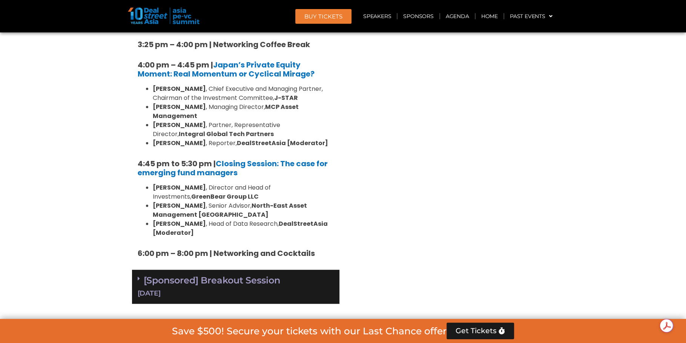
scroll to position [2254, 0]
